Goal: Task Accomplishment & Management: Use online tool/utility

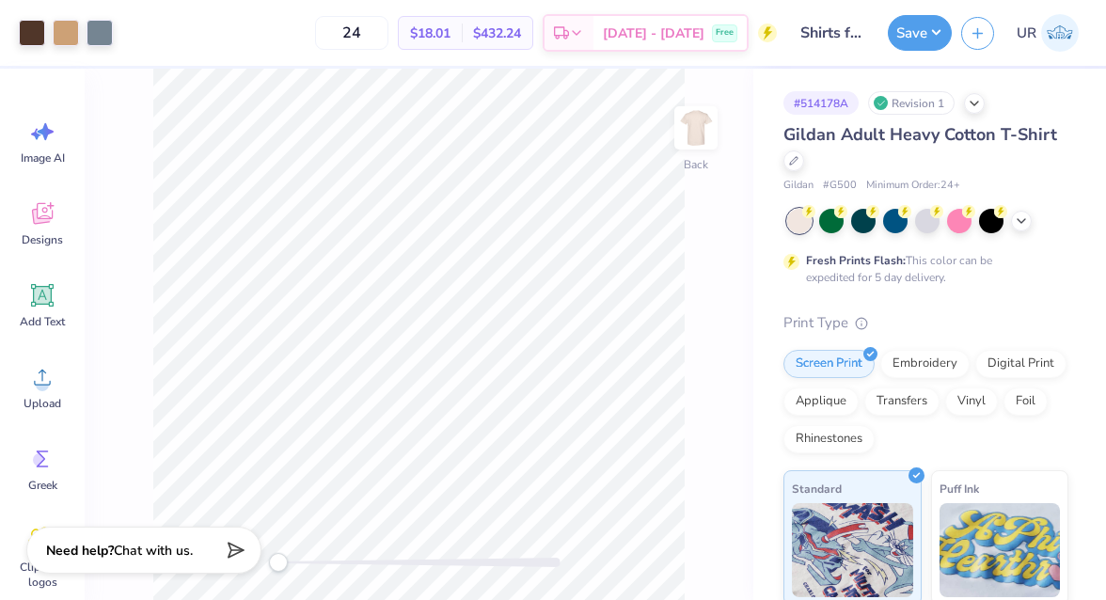
drag, startPoint x: 400, startPoint y: 38, endPoint x: 328, endPoint y: 38, distance: 71.5
click at [328, 38] on div "24 $18.01 Per Item $432.24 Total Est. Delivery Sep 23 - 26 Free" at bounding box center [449, 33] width 655 height 66
type input "15"
click at [67, 42] on div at bounding box center [66, 31] width 26 height 26
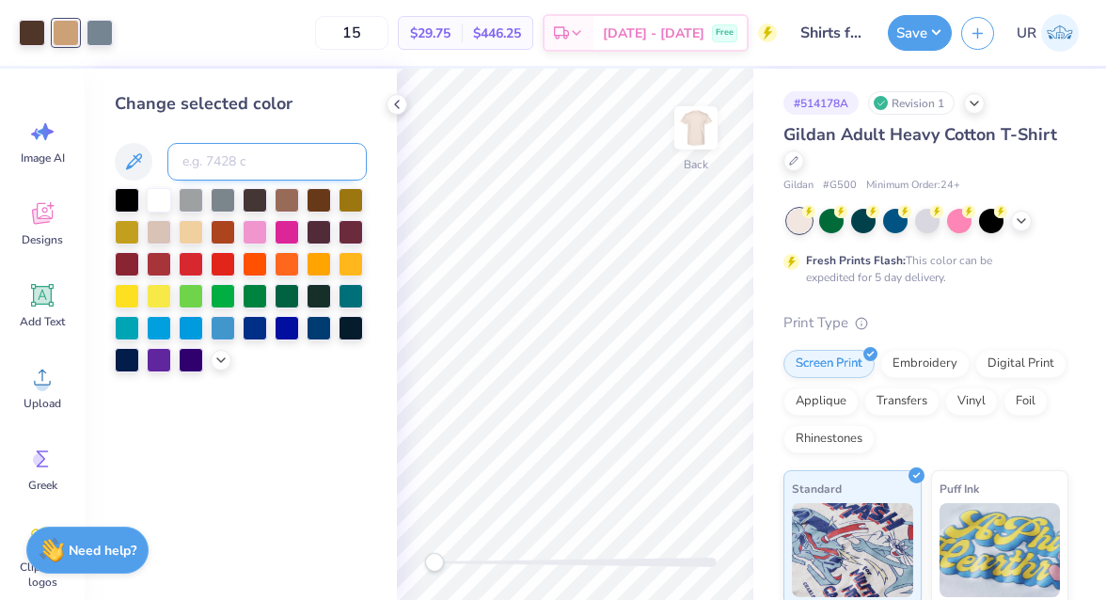
click at [230, 160] on input at bounding box center [266, 162] width 199 height 38
type input "476"
click at [396, 105] on polyline at bounding box center [397, 105] width 4 height 8
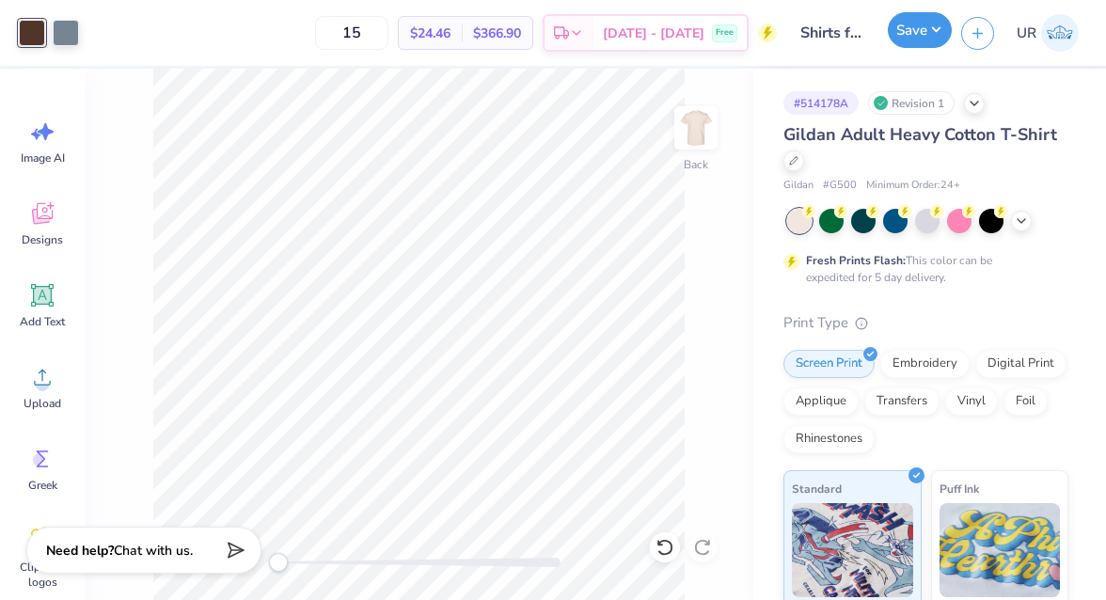
click at [922, 39] on button "Save" at bounding box center [920, 30] width 64 height 36
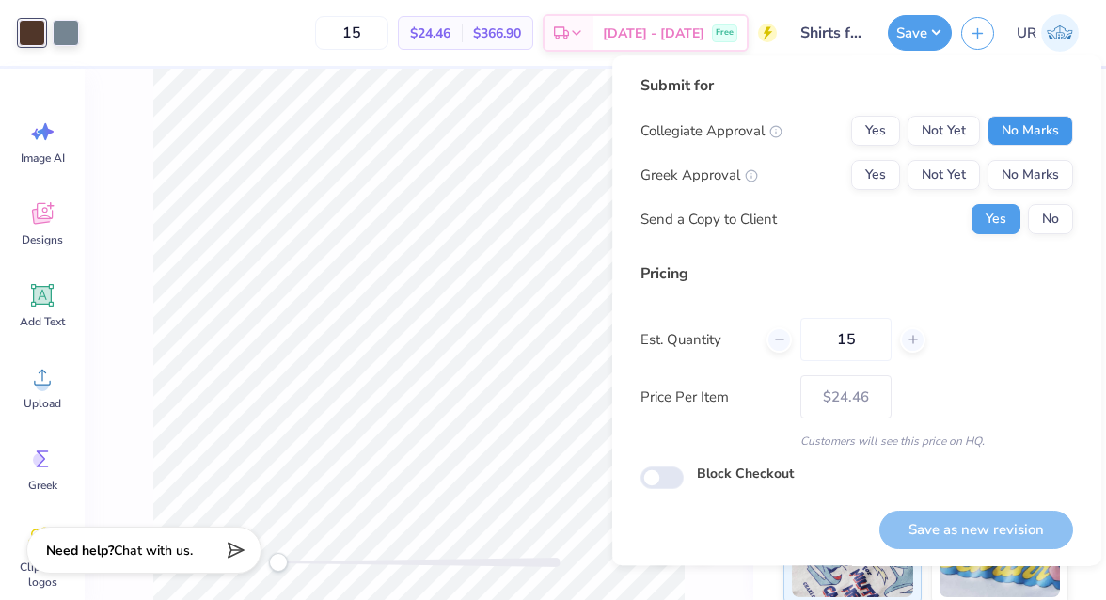
click at [1005, 125] on button "No Marks" at bounding box center [1031, 131] width 86 height 30
click at [1025, 163] on button "No Marks" at bounding box center [1031, 175] width 86 height 30
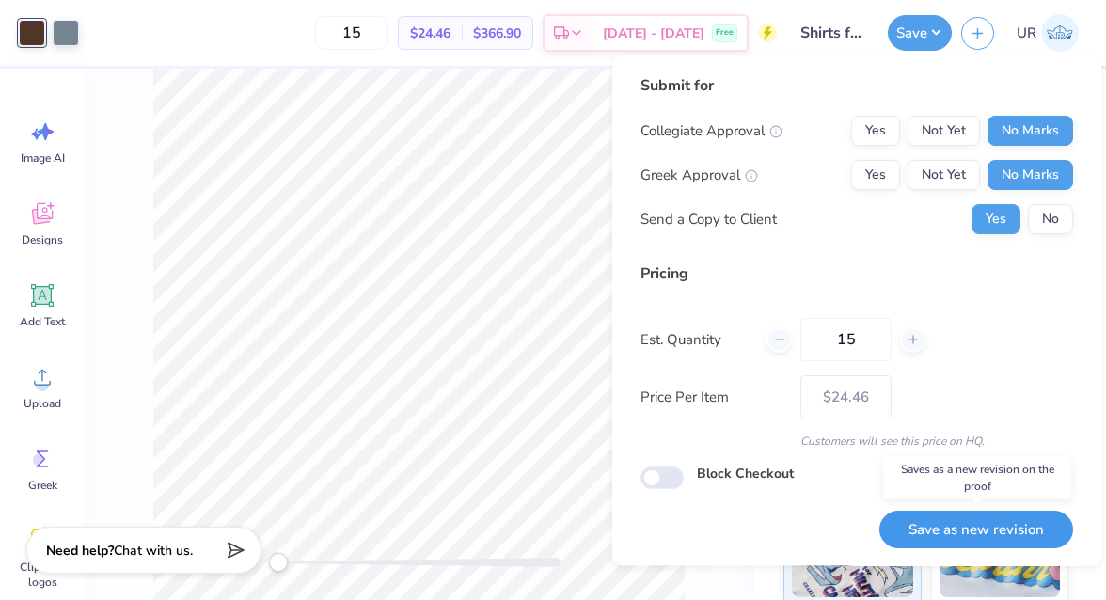
click at [952, 522] on button "Save as new revision" at bounding box center [977, 530] width 194 height 39
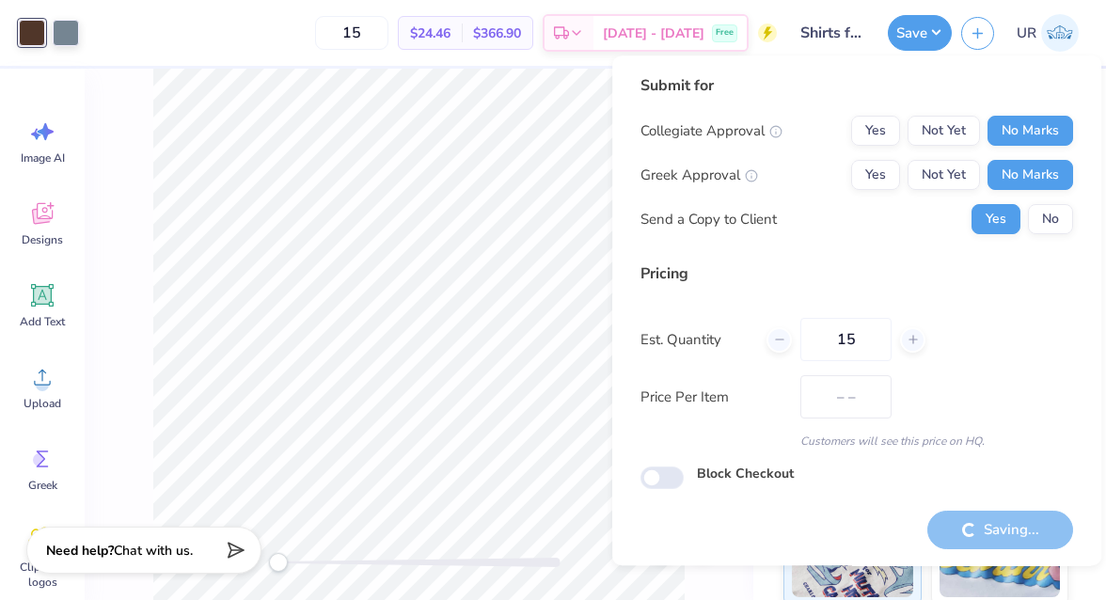
type input "$24.46"
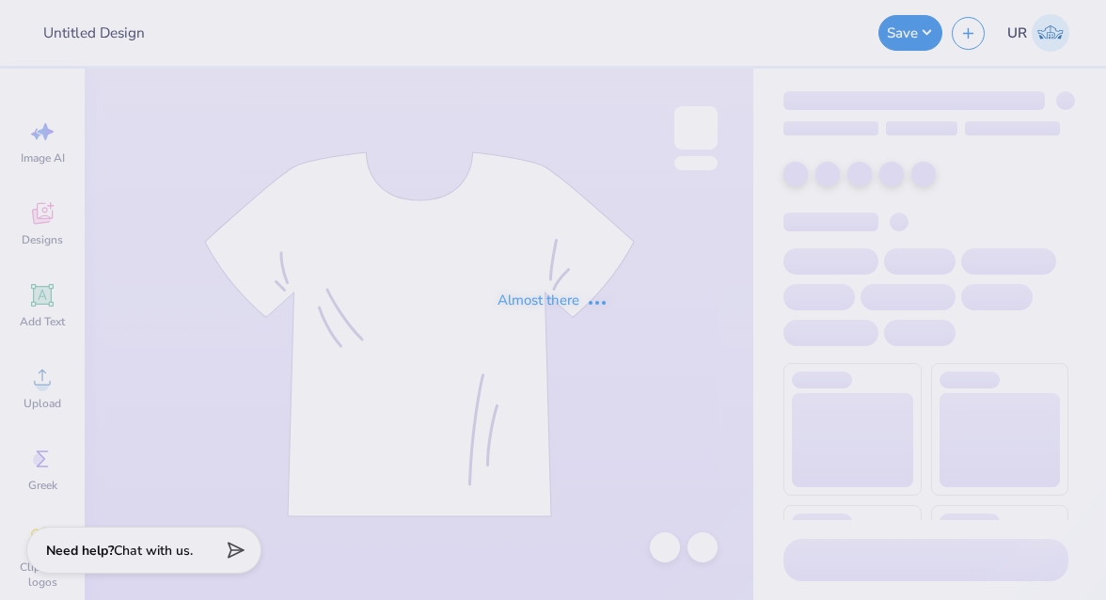
type input "VEX Robotics Shirt #2"
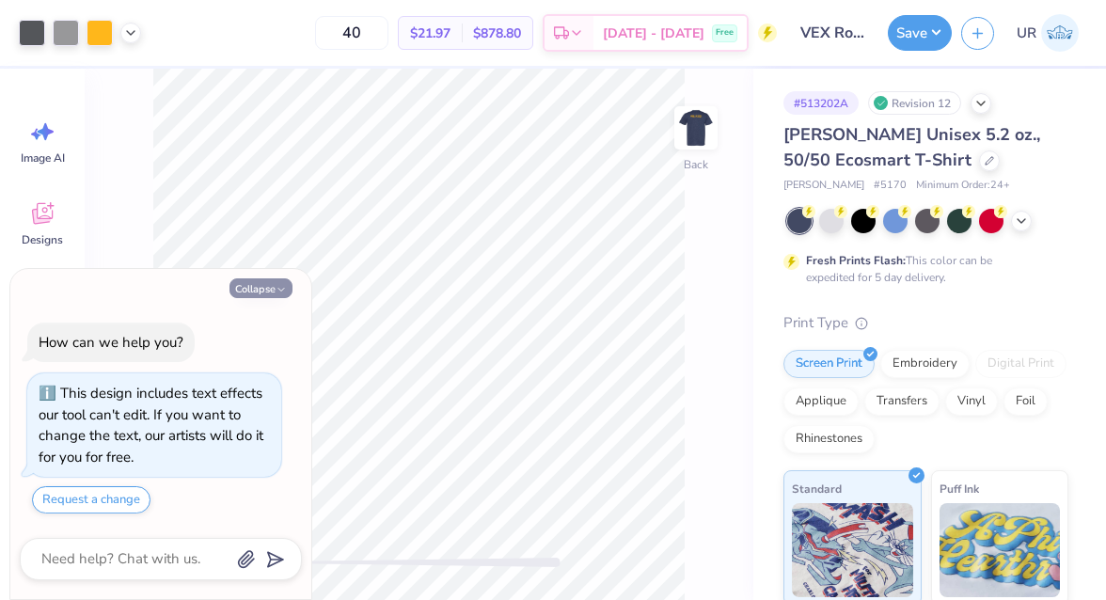
click at [273, 290] on button "Collapse" at bounding box center [261, 288] width 63 height 20
type textarea "x"
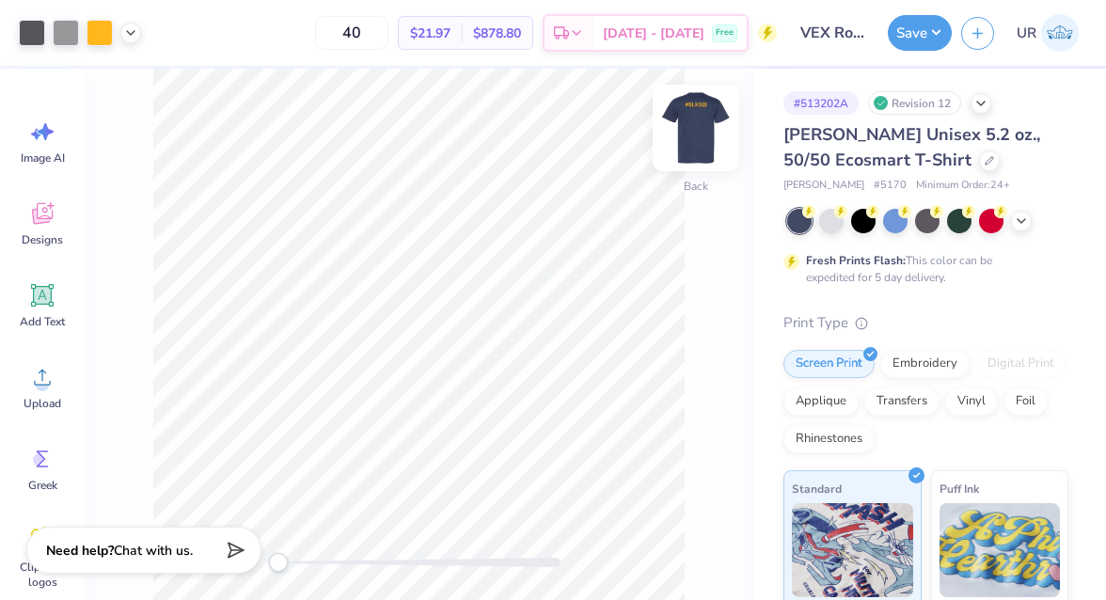
click at [707, 141] on img at bounding box center [696, 127] width 75 height 75
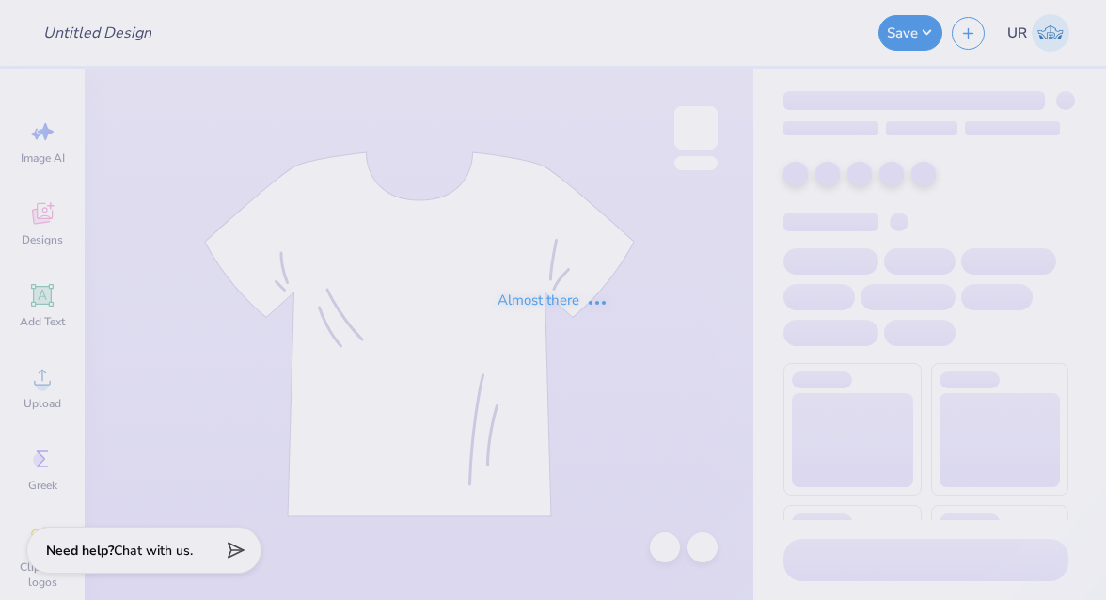
type input "VEX Robotics Shirt #2"
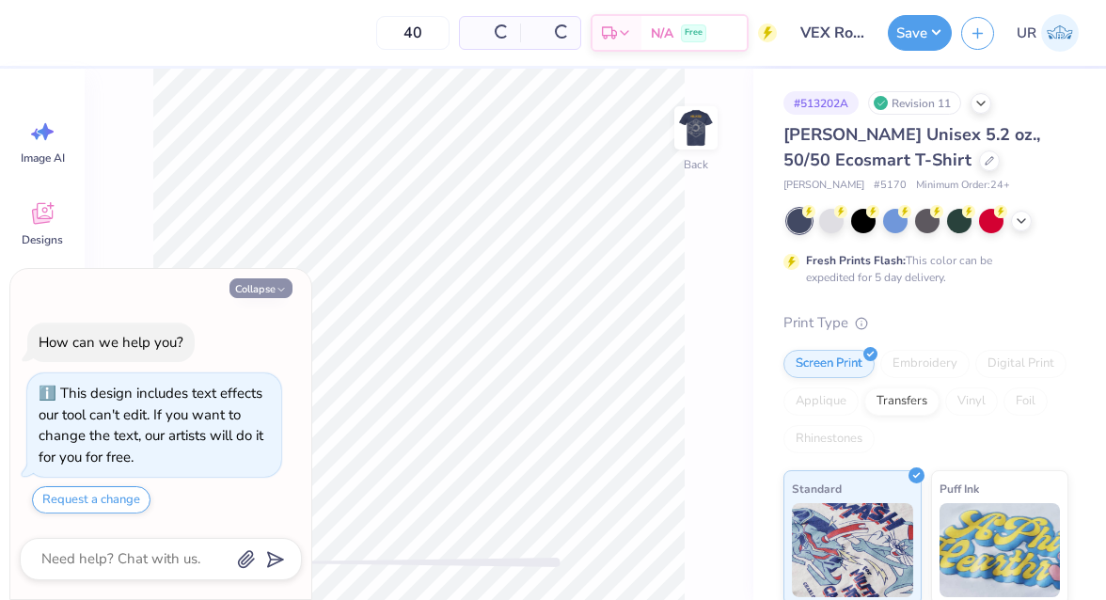
click at [264, 286] on button "Collapse" at bounding box center [261, 288] width 63 height 20
type textarea "x"
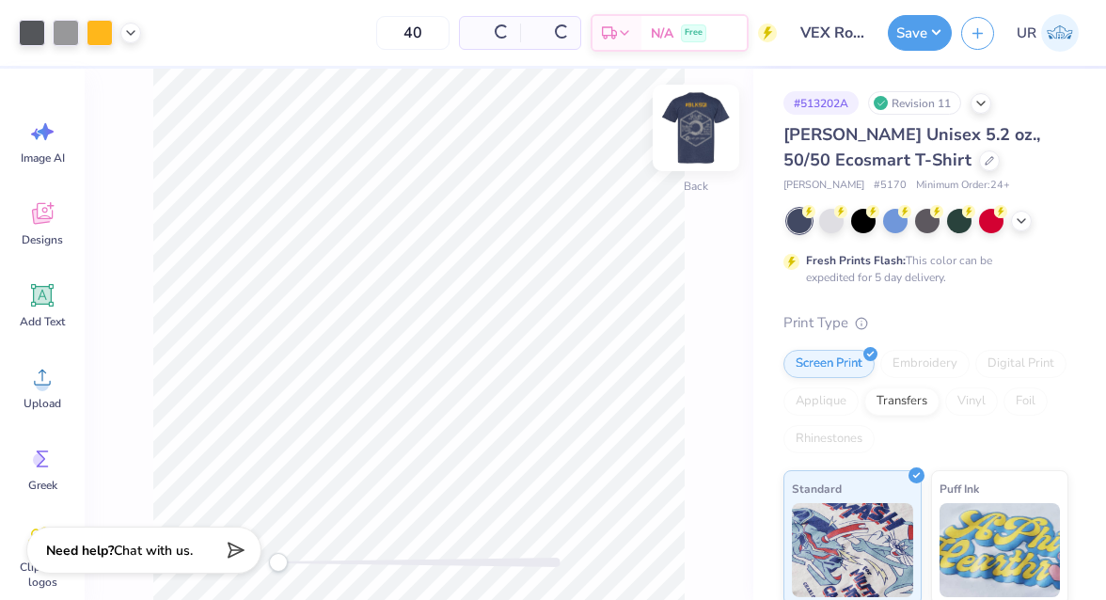
click at [700, 135] on img at bounding box center [696, 127] width 75 height 75
